Goal: Feedback & Contribution: Submit feedback/report problem

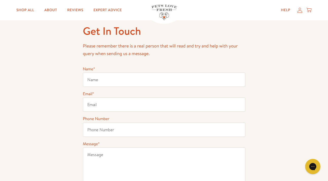
scroll to position [16, 0]
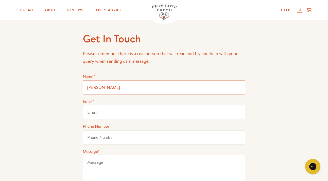
type input "[PERSON_NAME]"
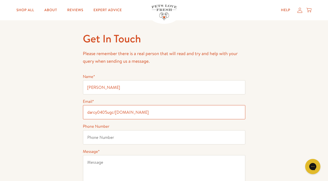
drag, startPoint x: 117, startPoint y: 112, endPoint x: 119, endPoint y: 110, distance: 3.4
click at [117, 112] on input "darcy0405ugc/[DOMAIN_NAME]" at bounding box center [164, 112] width 162 height 14
type input "[EMAIL_ADDRESS][DOMAIN_NAME]"
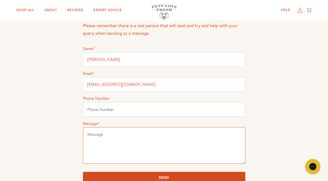
click at [103, 137] on textarea "Message *" at bounding box center [164, 145] width 162 height 37
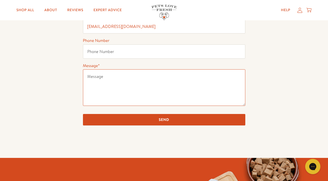
scroll to position [103, 0]
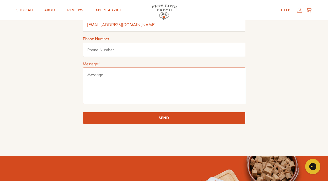
paste textarea "Marketing email for collaboration opportunities"
type textarea "Marketing email for collaboration opportunities"
paste textarea "Marketing email for collaboration opportunities Hi [Brand Name] Team, I hope yo…"
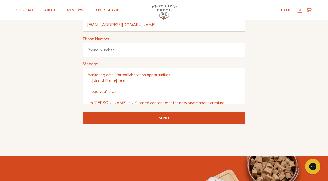
scroll to position [0, 0]
drag, startPoint x: 117, startPoint y: 81, endPoint x: 95, endPoint y: 81, distance: 22.8
click at [95, 81] on textarea "Marketing email for collaboration opportunities Hi [Brand Name] Team, I hope yo…" at bounding box center [164, 85] width 162 height 37
drag, startPoint x: 177, startPoint y: 74, endPoint x: 58, endPoint y: 74, distance: 119.4
click at [58, 74] on div "Get In Touch Please remember there is a real person that will read and try and …" at bounding box center [164, 42] width 328 height 228
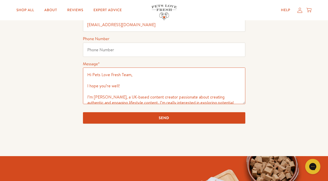
type textarea "Hi Pets Love Fresh Team, I hope you’re well! I’m [PERSON_NAME], a UK-based cont…"
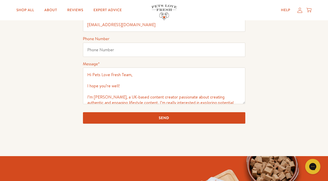
click at [96, 116] on input "Send" at bounding box center [164, 117] width 162 height 11
